Goal: Task Accomplishment & Management: Manage account settings

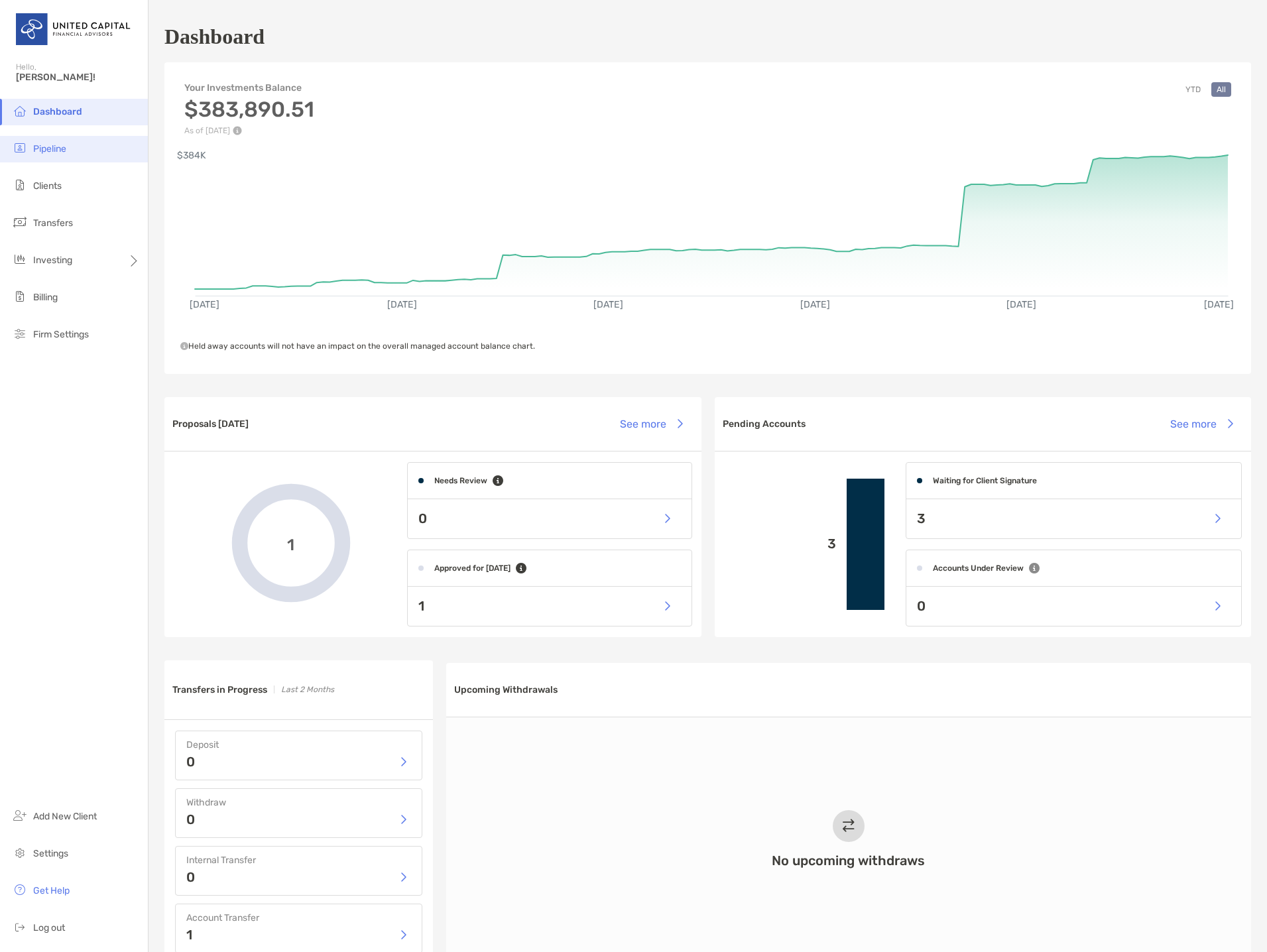
click at [76, 144] on li "Pipeline" at bounding box center [74, 150] width 148 height 27
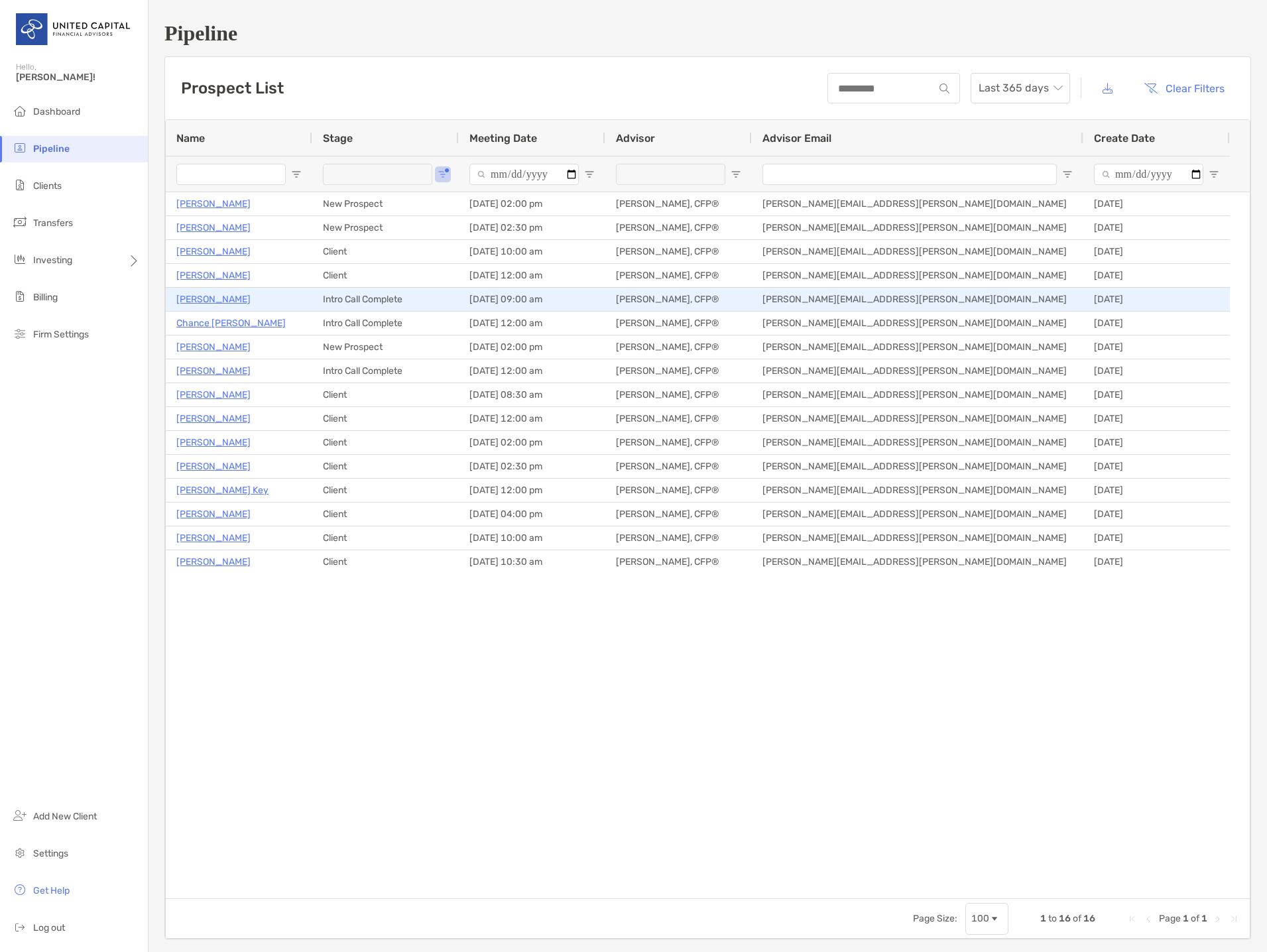
type input "**********"
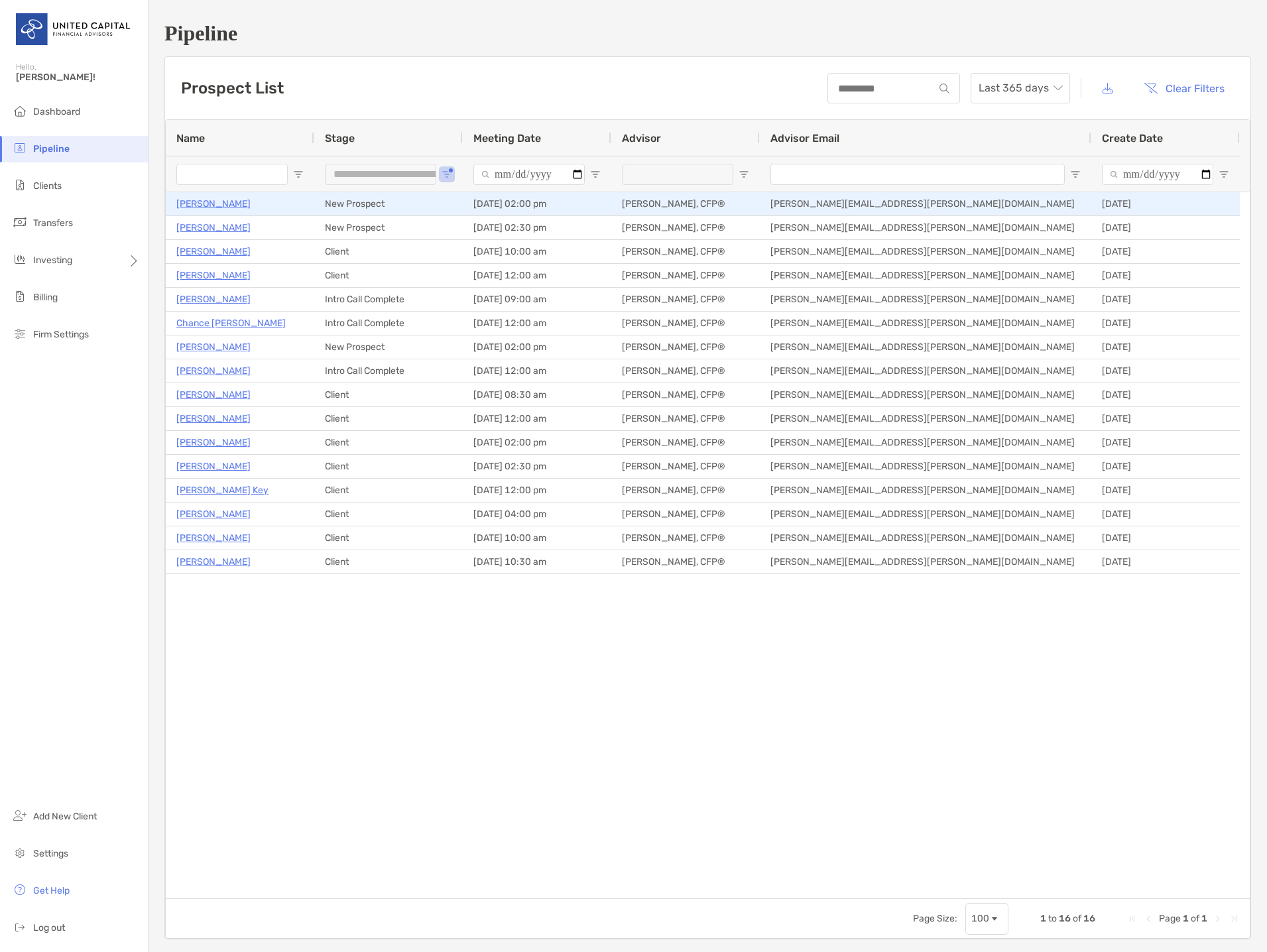
click at [226, 201] on p "Joseph Daniels" at bounding box center [213, 204] width 74 height 16
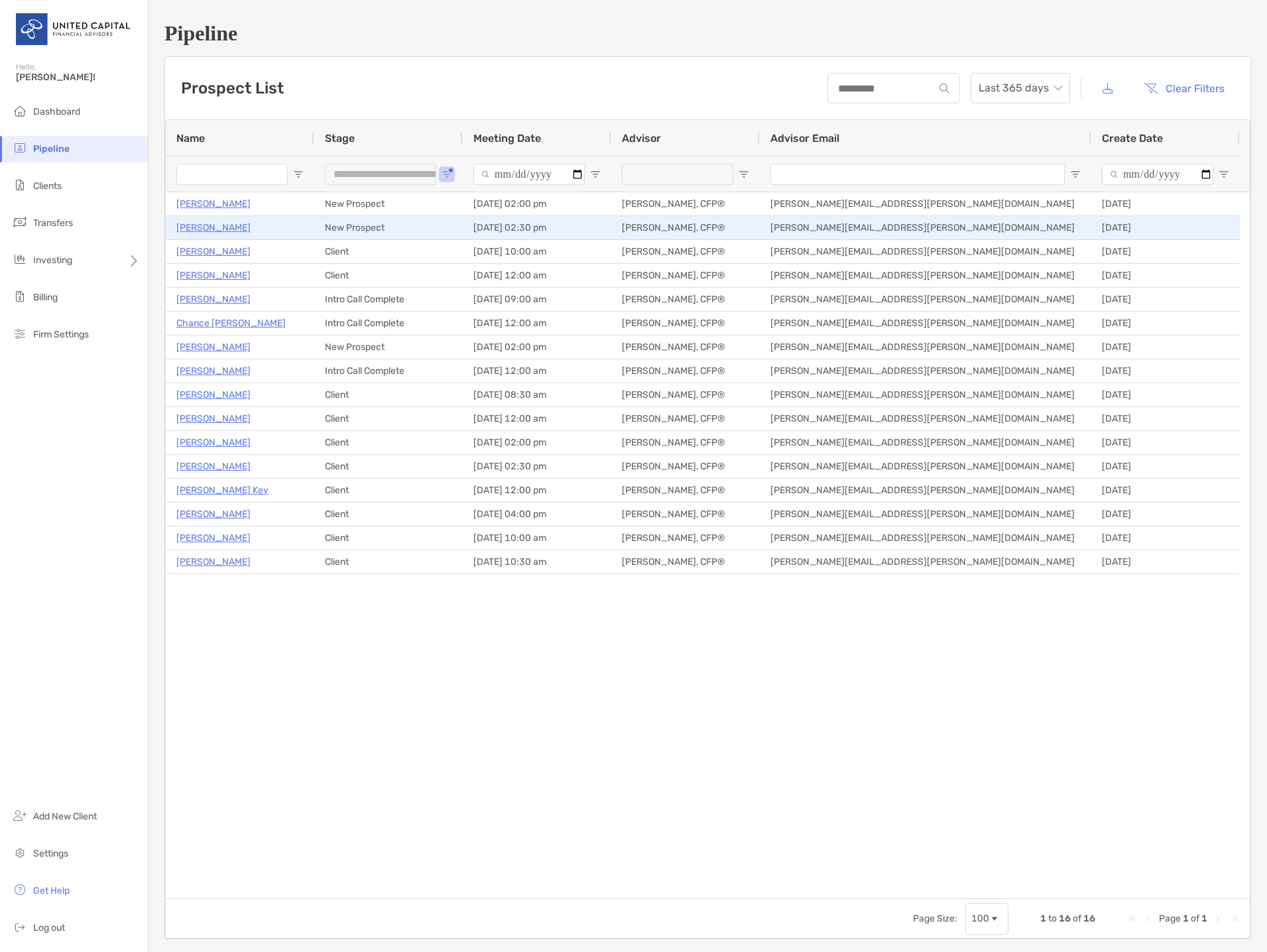
click at [216, 227] on p "[PERSON_NAME]" at bounding box center [213, 228] width 74 height 16
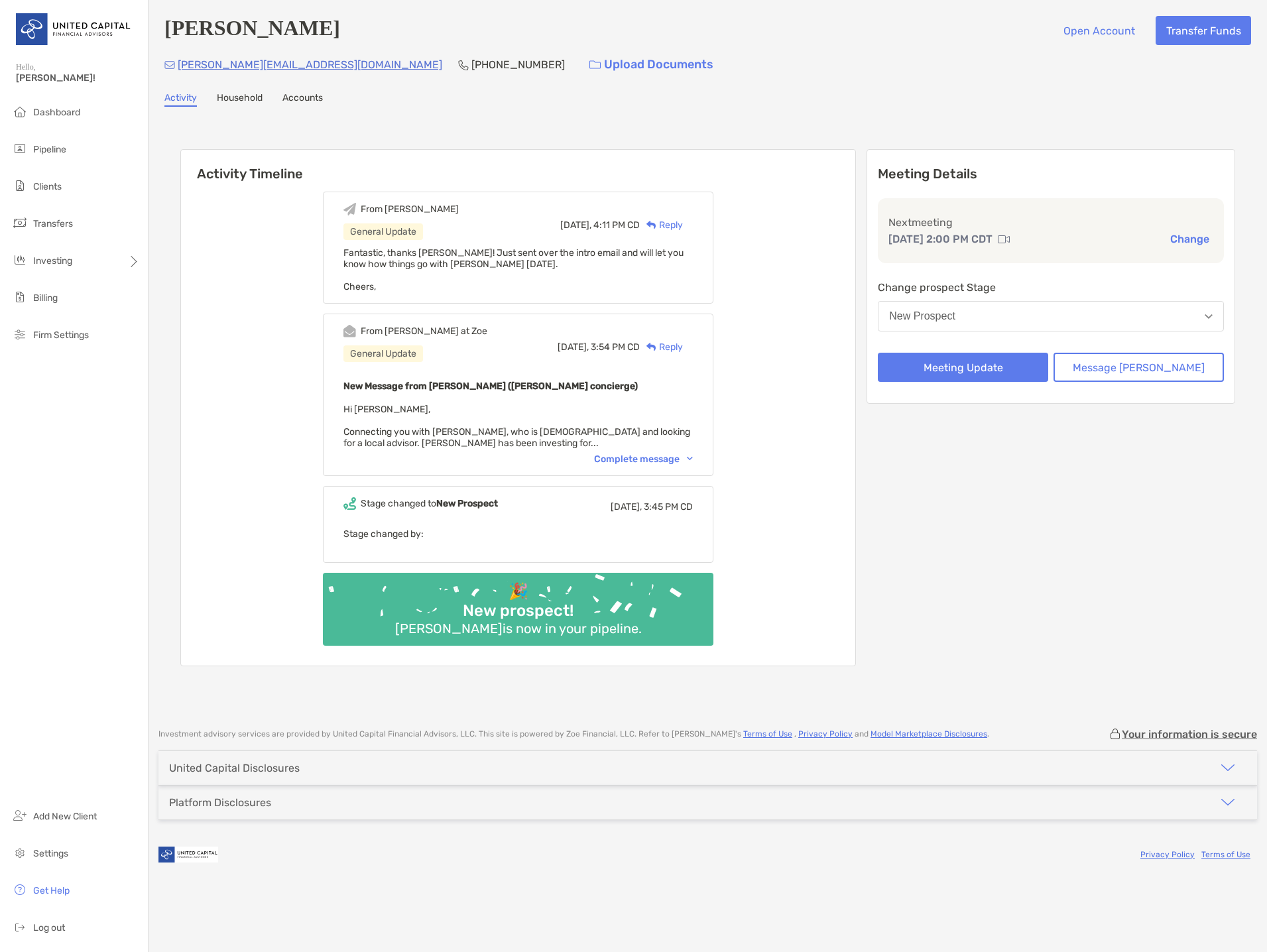
click at [665, 452] on div "From Brendan at Zoe General Update Yesterday, 3:54 PM CD Reply New Message from…" at bounding box center [518, 395] width 391 height 162
click at [651, 457] on div "Complete message" at bounding box center [644, 459] width 99 height 12
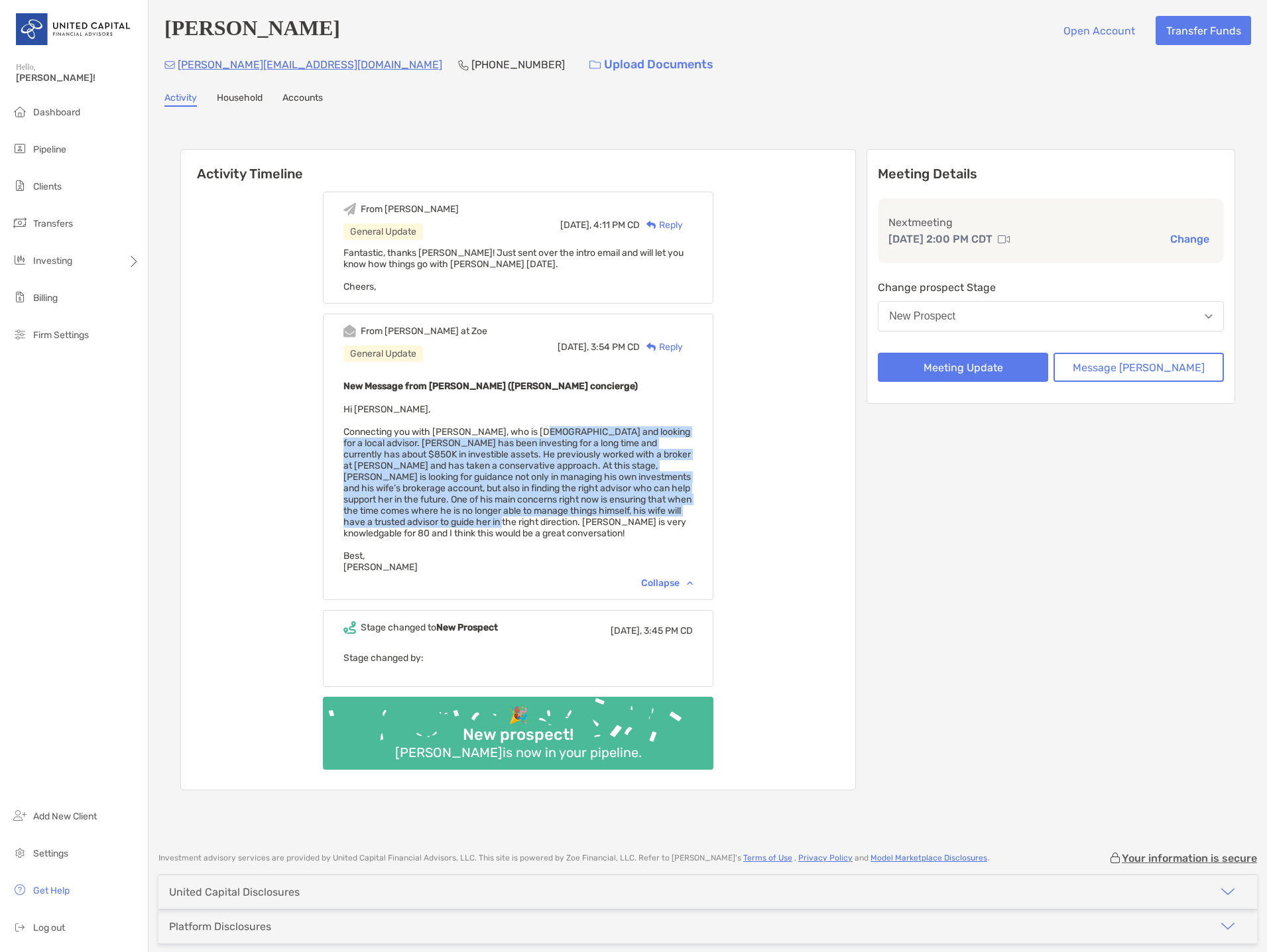
drag, startPoint x: 558, startPoint y: 434, endPoint x: 541, endPoint y: 525, distance: 92.6
click at [541, 525] on span "Hi John, Connecting you with Joseph Daniels, who is 80 years old and looking fo…" at bounding box center [518, 488] width 348 height 169
copy span "80 years old and looking for a local advisor. Joseph has been investing for a l…"
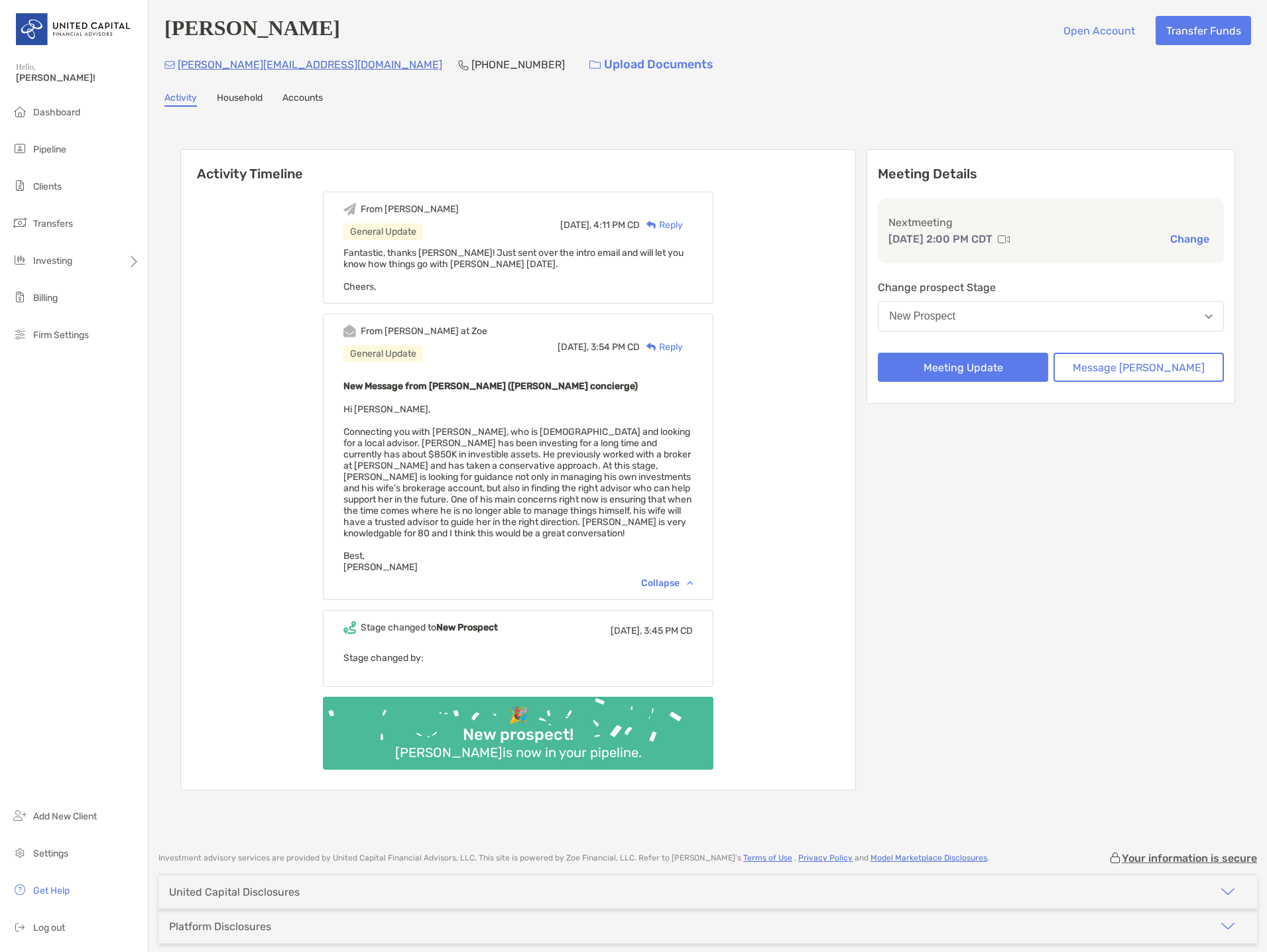
click at [255, 295] on div "From John General Update Yesterday, 4:11 PM CD Reply Fantastic, thanks Brendan!…" at bounding box center [518, 485] width 674 height 608
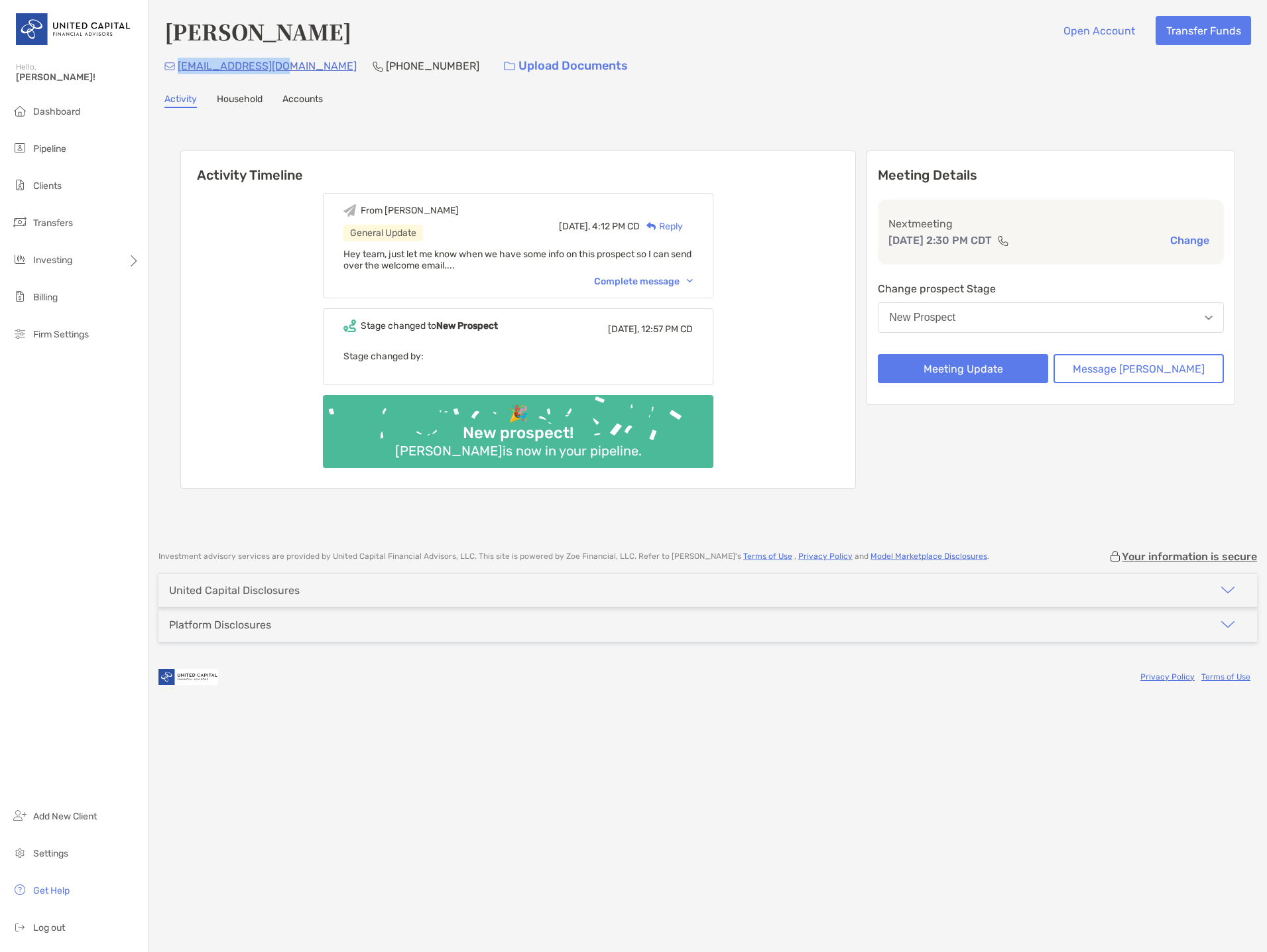
click at [179, 68] on div "[EMAIL_ADDRESS][DOMAIN_NAME] [PHONE_NUMBER] Upload Documents" at bounding box center [708, 66] width 1087 height 29
